Goal: Task Accomplishment & Management: Use online tool/utility

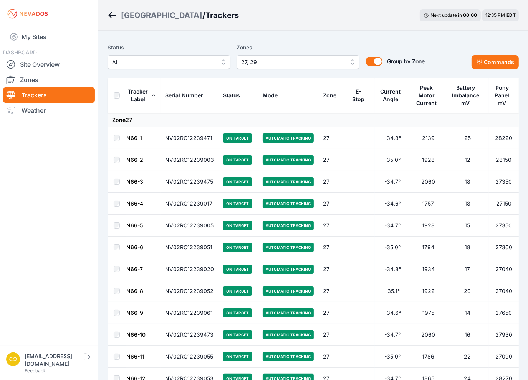
click at [296, 61] on span "27, 29" at bounding box center [292, 62] width 103 height 9
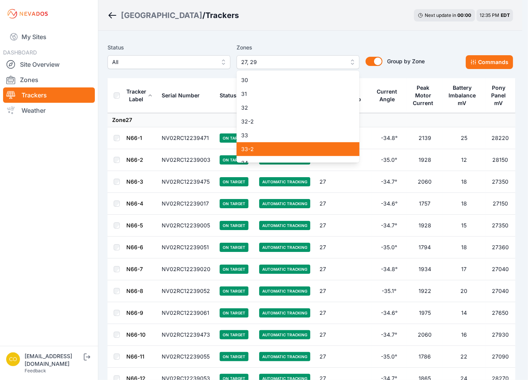
scroll to position [477, 0]
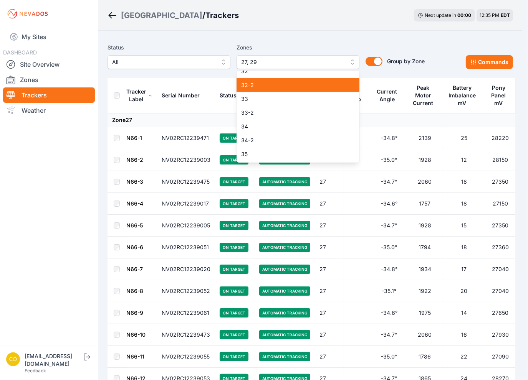
click at [270, 89] on div "32-2" at bounding box center [297, 85] width 123 height 14
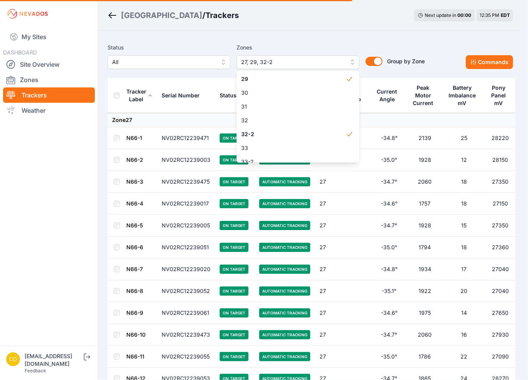
scroll to position [401, 0]
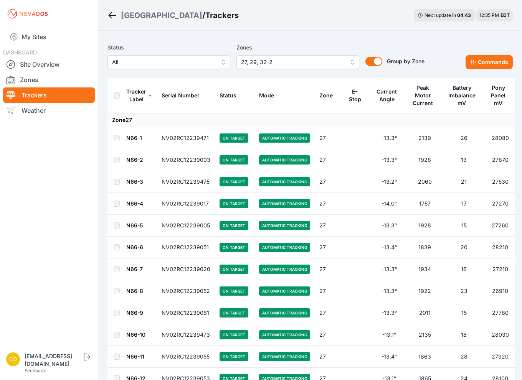
click at [304, 64] on span "27, 29, 32-2" at bounding box center [292, 62] width 103 height 9
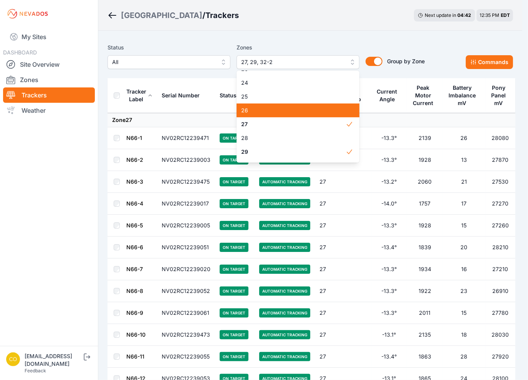
scroll to position [362, 0]
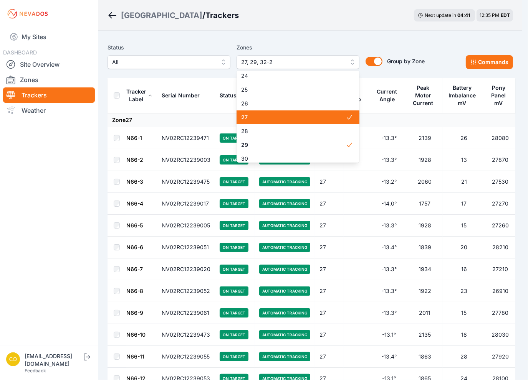
click at [292, 114] on span "27" at bounding box center [293, 118] width 104 height 8
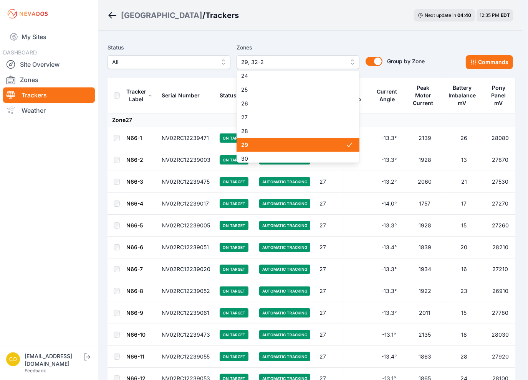
click at [260, 147] on span "29" at bounding box center [293, 145] width 104 height 8
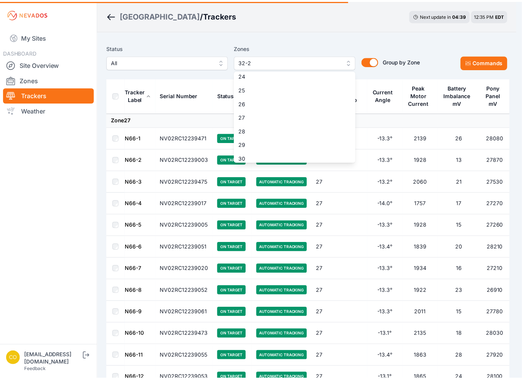
scroll to position [439, 0]
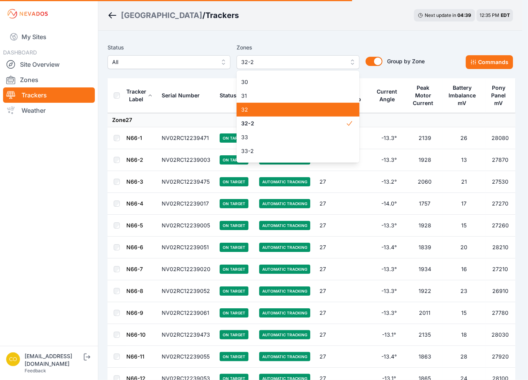
click at [242, 111] on span "32" at bounding box center [293, 110] width 104 height 8
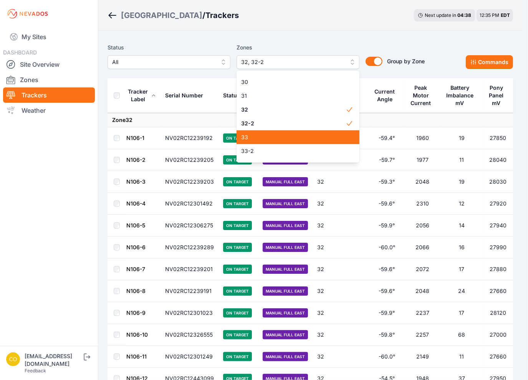
click at [250, 139] on span "33" at bounding box center [293, 138] width 104 height 8
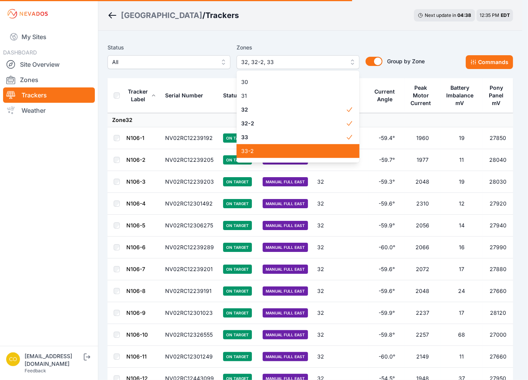
click at [254, 151] on span "33-2" at bounding box center [293, 151] width 104 height 8
click at [79, 168] on nav "My Sites DASHBOARD Site Overview Zones Trackers Weather" at bounding box center [49, 184] width 98 height 312
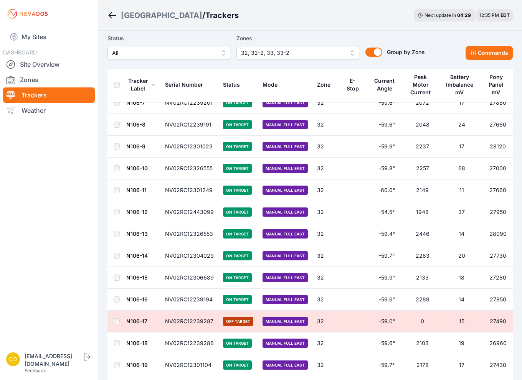
scroll to position [133, 0]
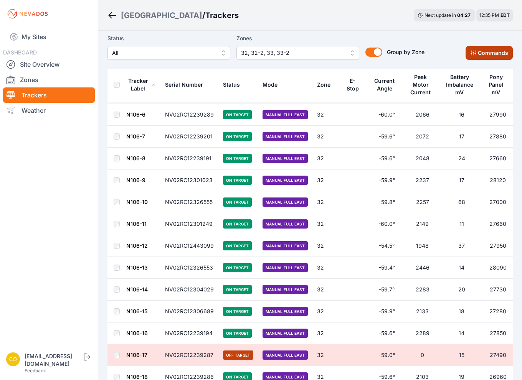
click at [495, 51] on button "Commands" at bounding box center [489, 53] width 47 height 14
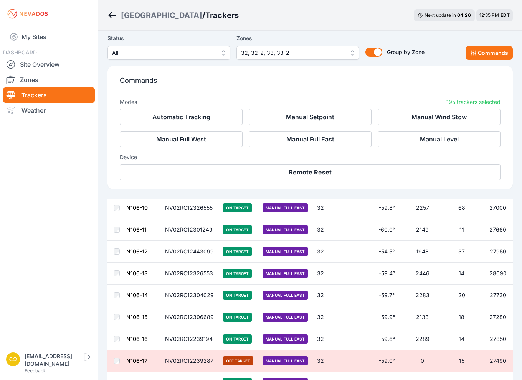
scroll to position [262, 0]
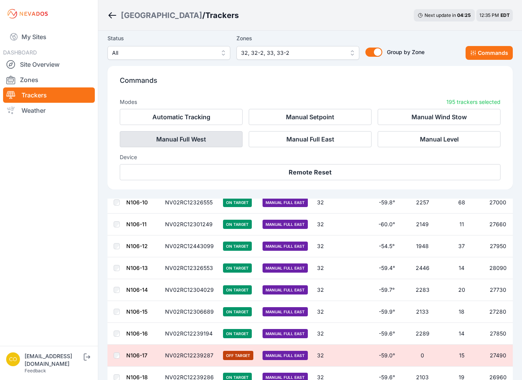
click at [176, 141] on button "Manual Full West" at bounding box center [181, 139] width 123 height 16
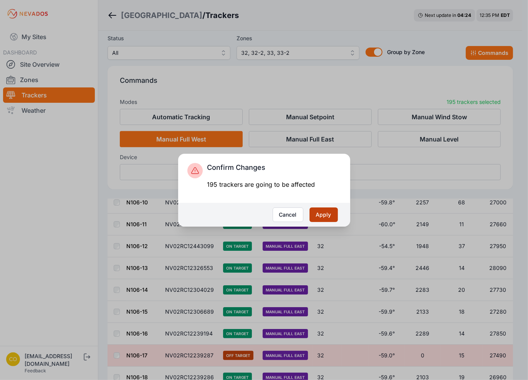
click at [322, 218] on button "Apply" at bounding box center [323, 215] width 28 height 15
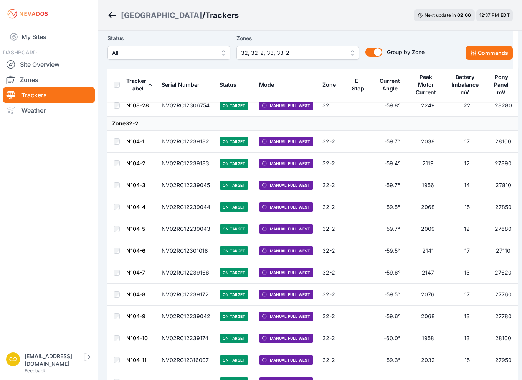
scroll to position [1277, 0]
